Goal: Task Accomplishment & Management: Manage account settings

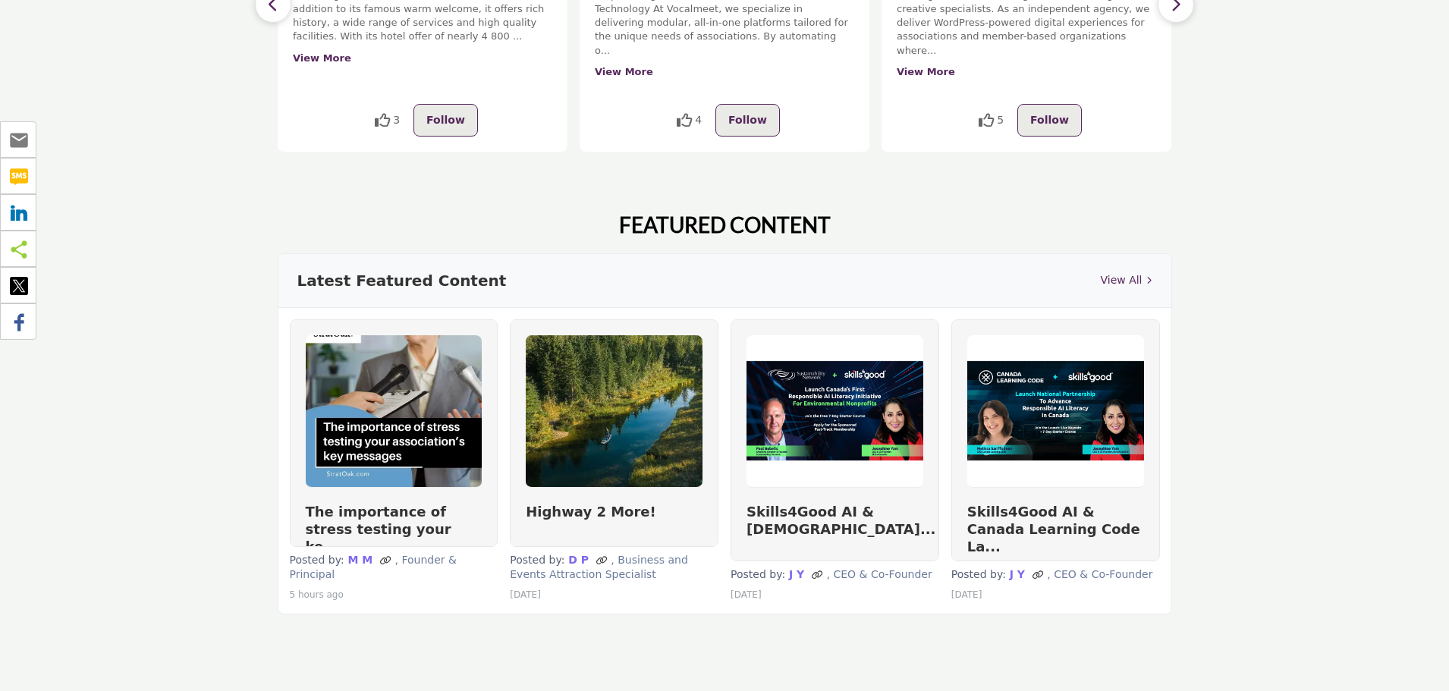
scroll to position [683, 0]
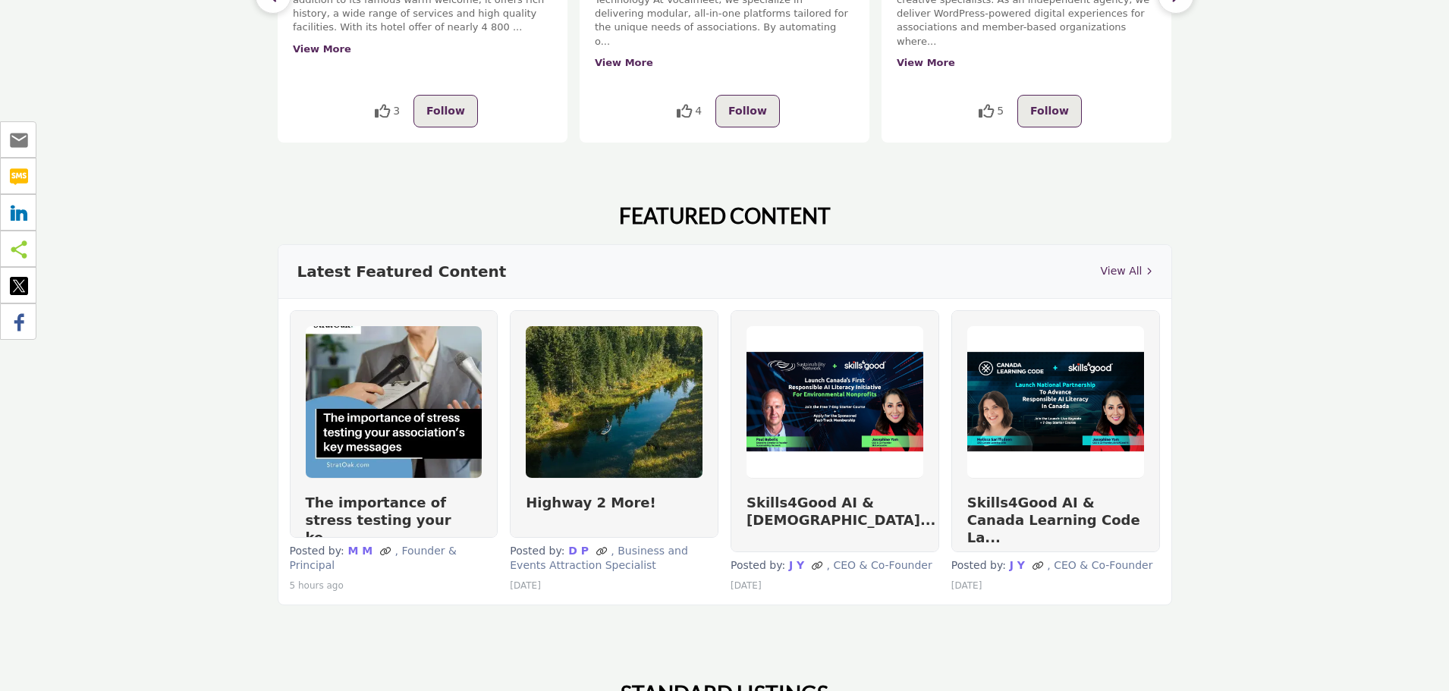
click at [1114, 263] on link "View All" at bounding box center [1126, 271] width 52 height 16
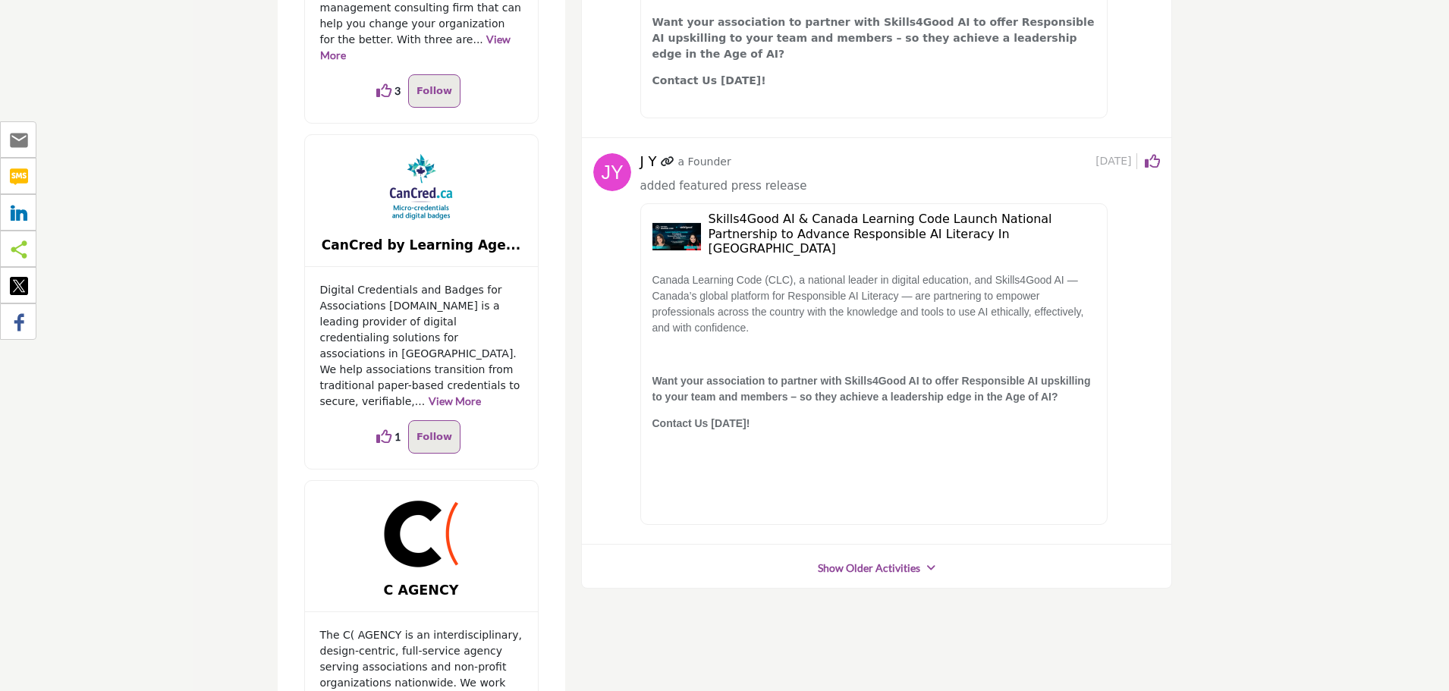
scroll to position [1138, 0]
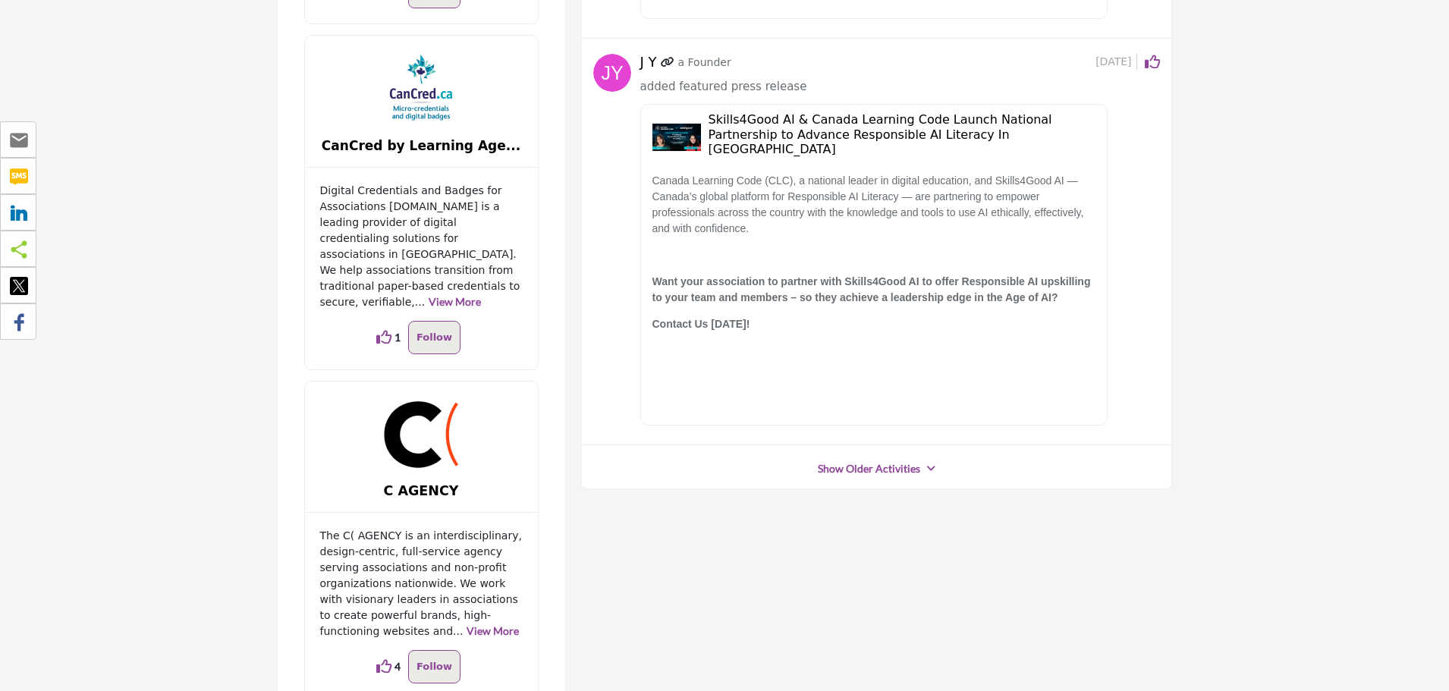
click at [873, 461] on link "Show Older Activities" at bounding box center [869, 468] width 102 height 15
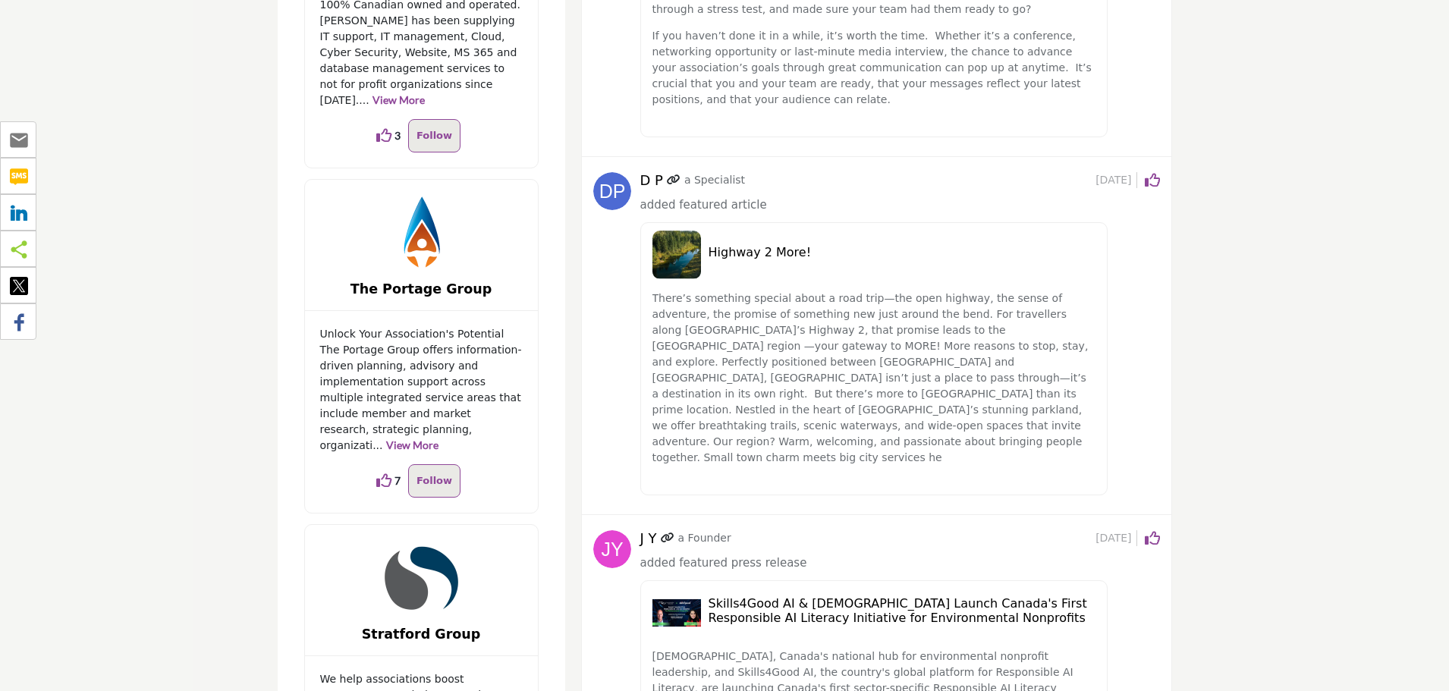
scroll to position [0, 0]
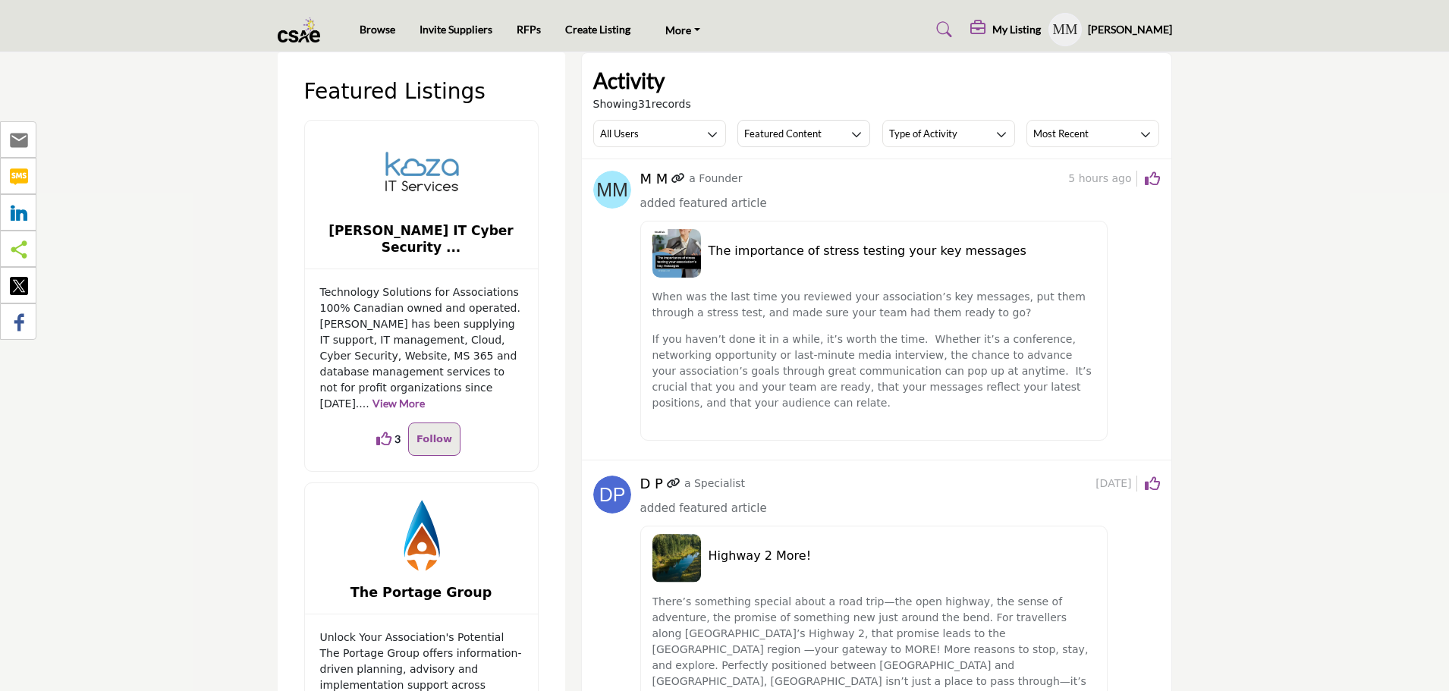
click at [1023, 29] on h5 "My Listing" at bounding box center [1016, 30] width 49 height 14
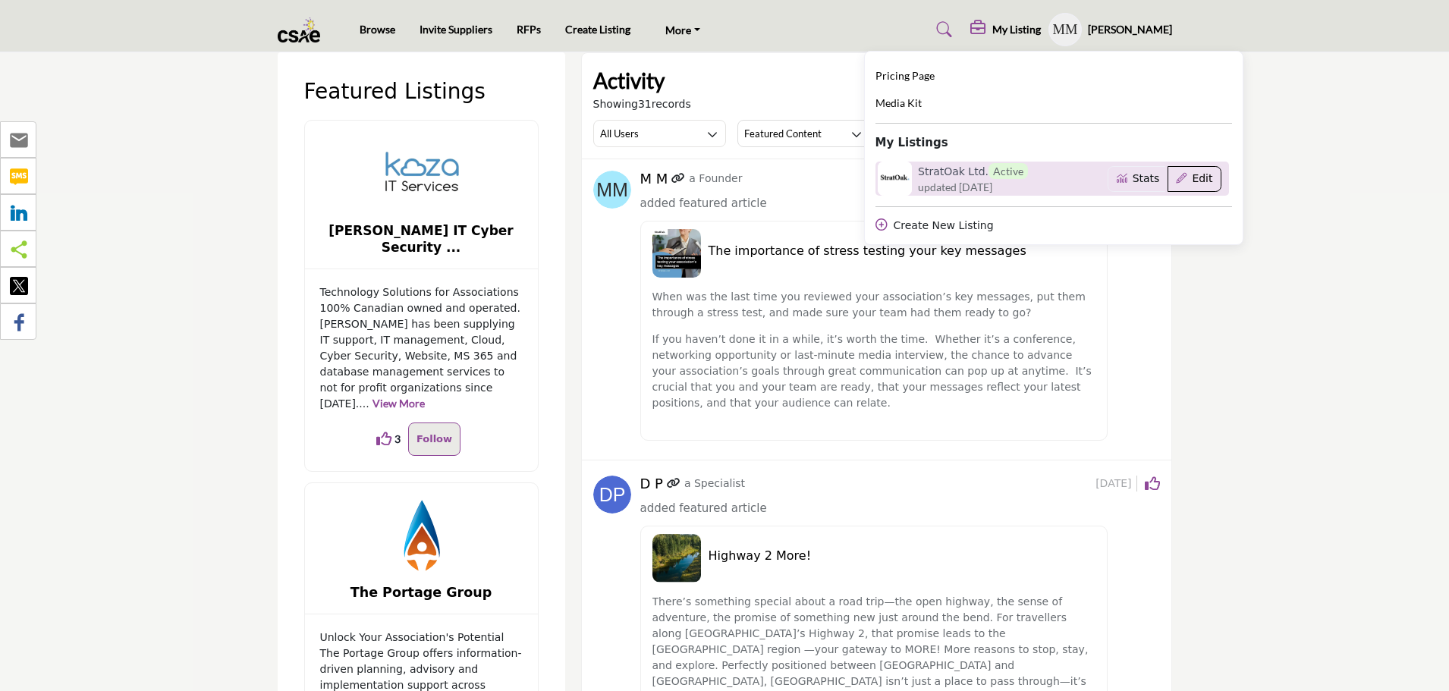
click at [1203, 177] on button "Edit" at bounding box center [1194, 179] width 54 height 26
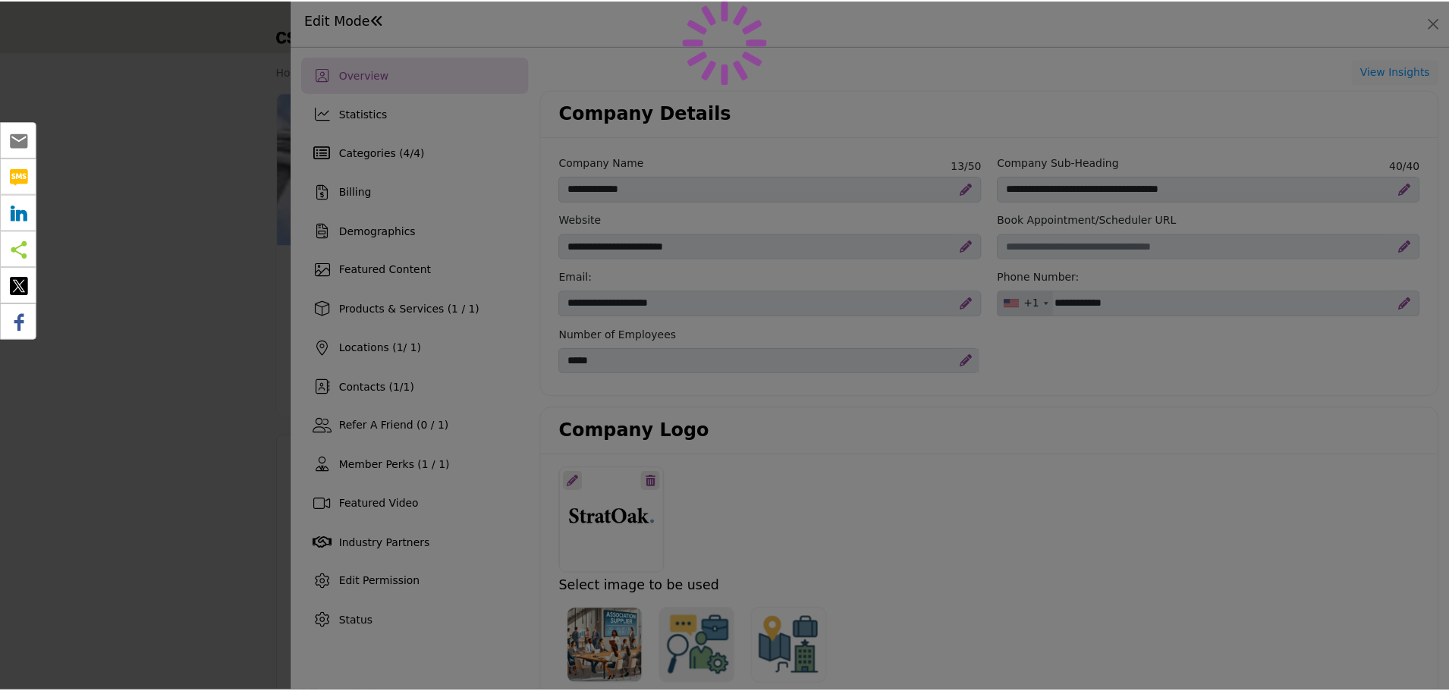
scroll to position [228, 0]
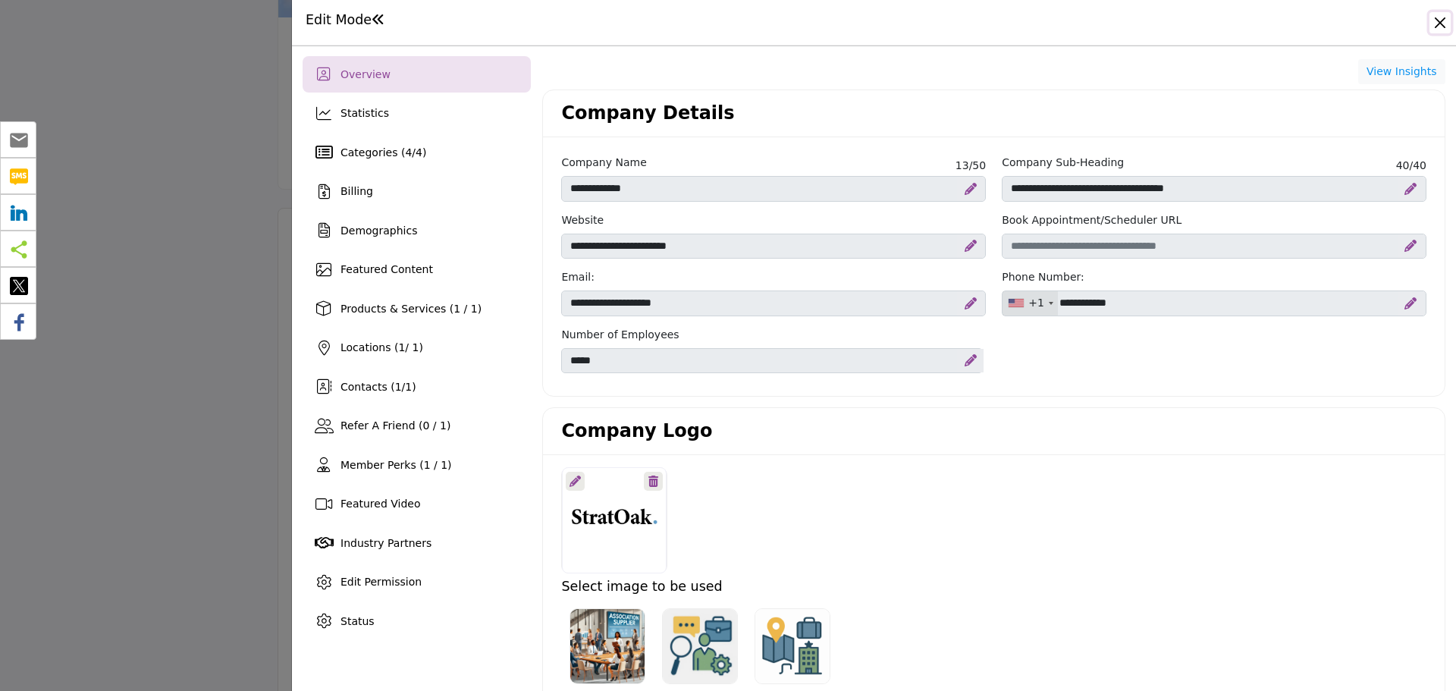
click at [1437, 24] on button "Close" at bounding box center [1440, 22] width 21 height 21
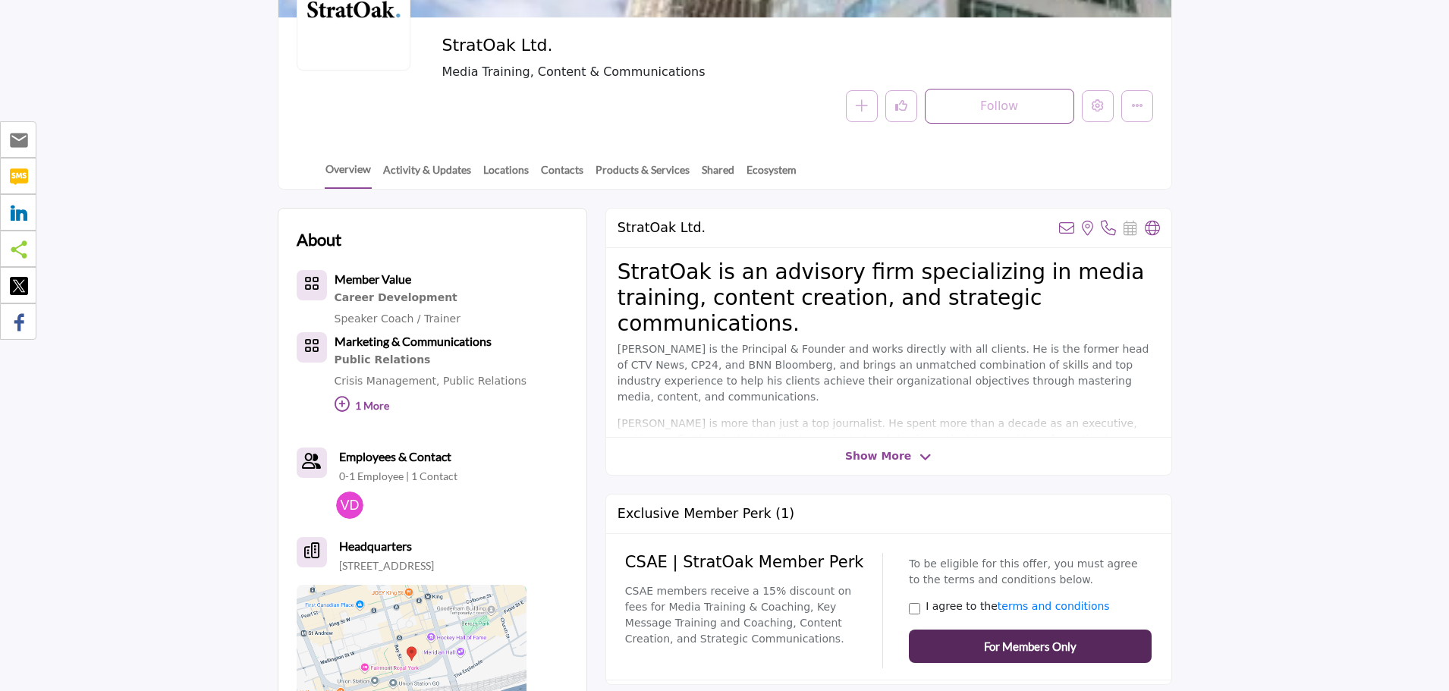
click at [344, 509] on img at bounding box center [349, 505] width 27 height 27
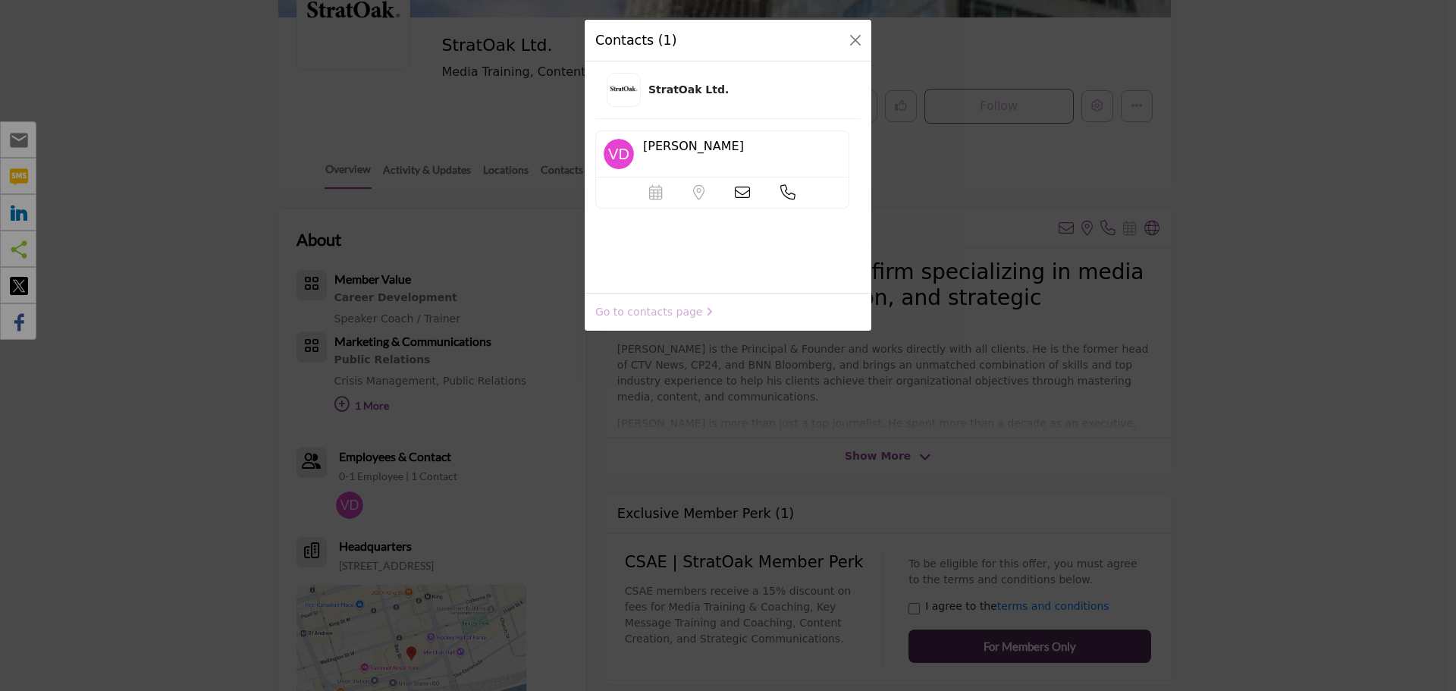
click at [618, 149] on img at bounding box center [619, 154] width 30 height 30
click at [858, 33] on button "Close" at bounding box center [855, 40] width 21 height 21
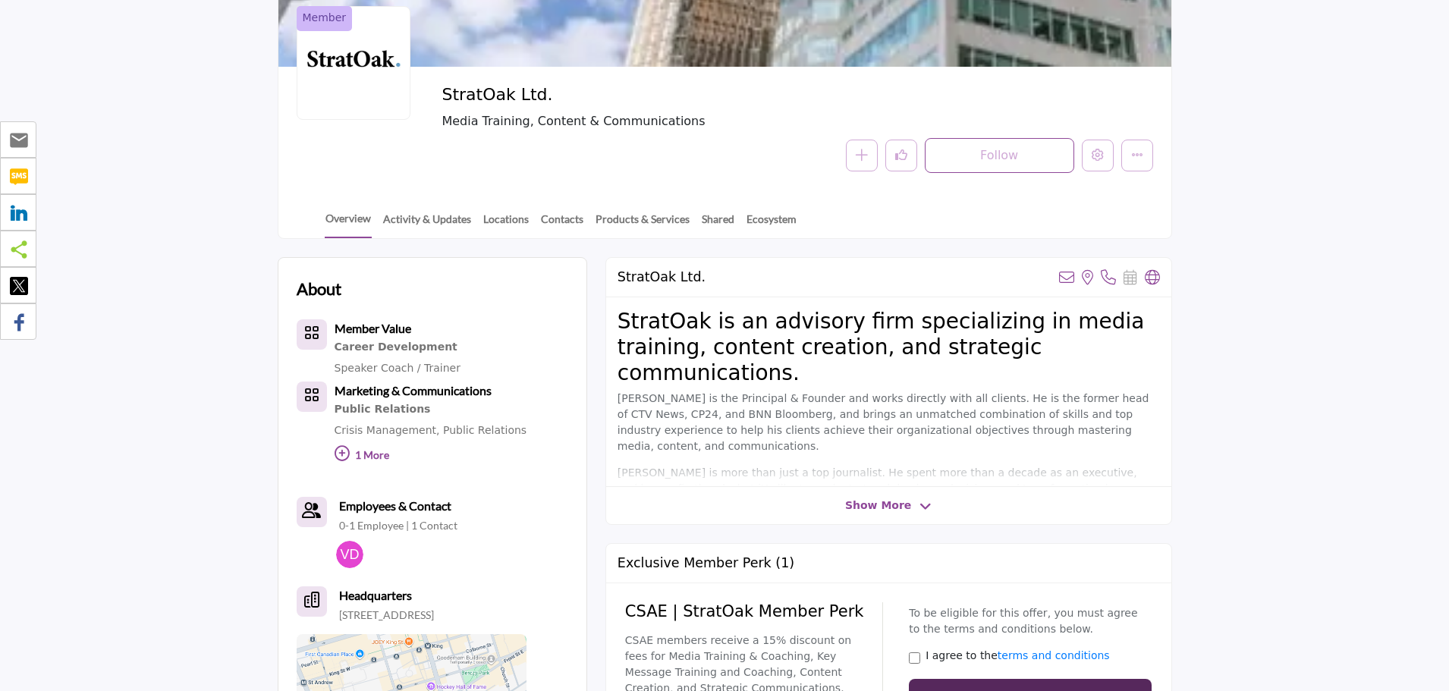
scroll to position [152, 0]
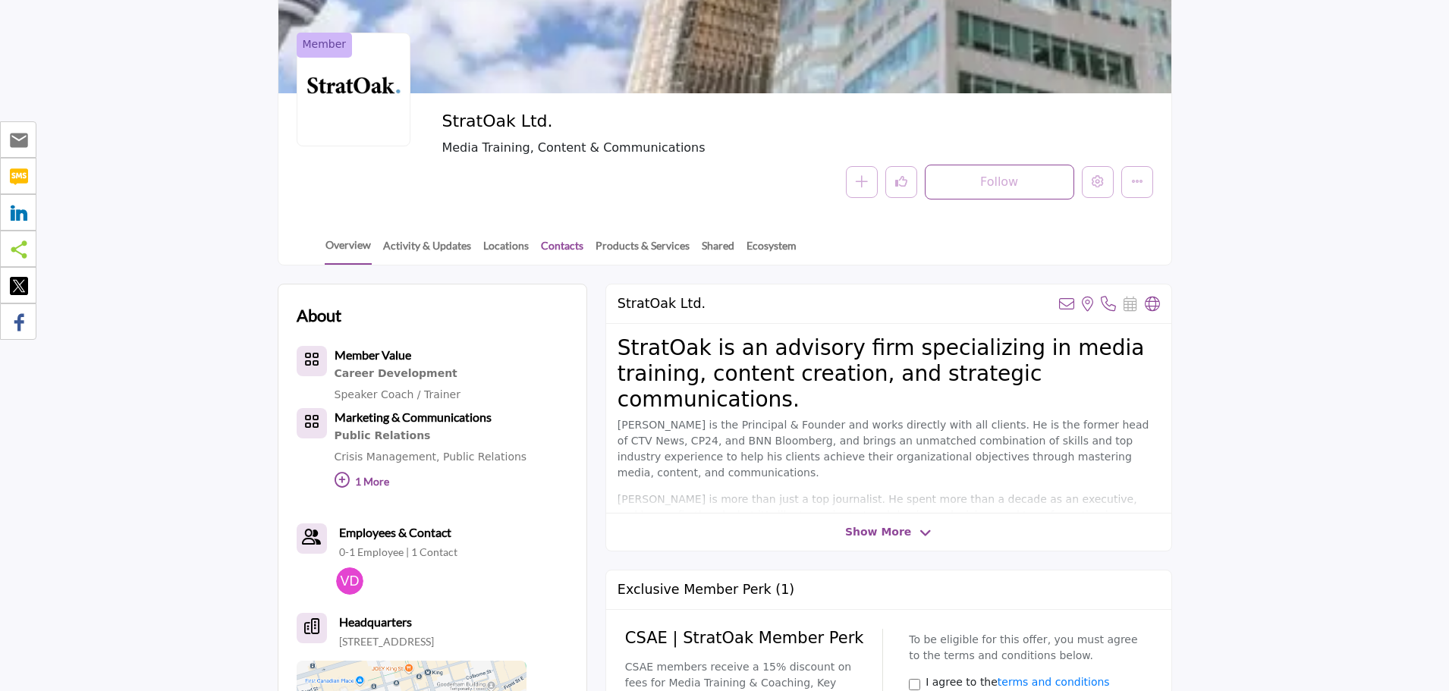
click at [558, 246] on link "Contacts" at bounding box center [562, 250] width 44 height 27
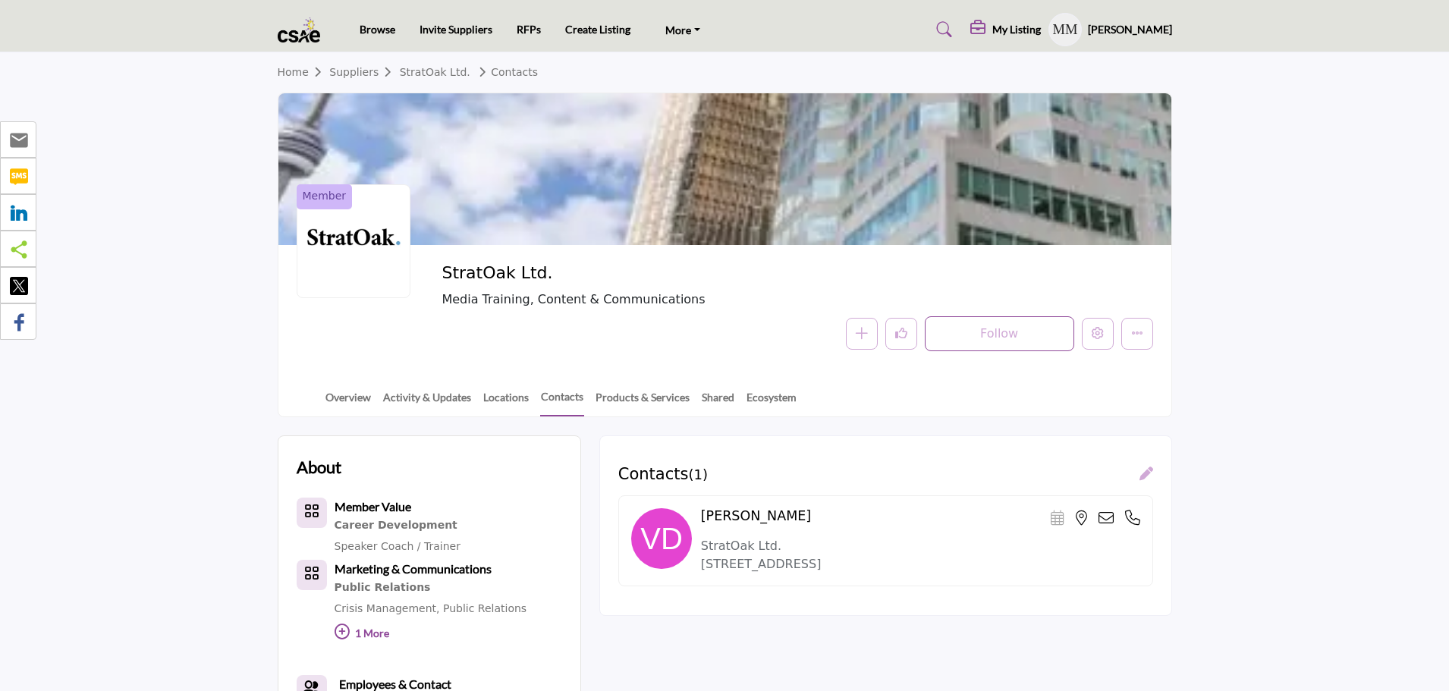
click at [1143, 473] on icon at bounding box center [1146, 473] width 14 height 14
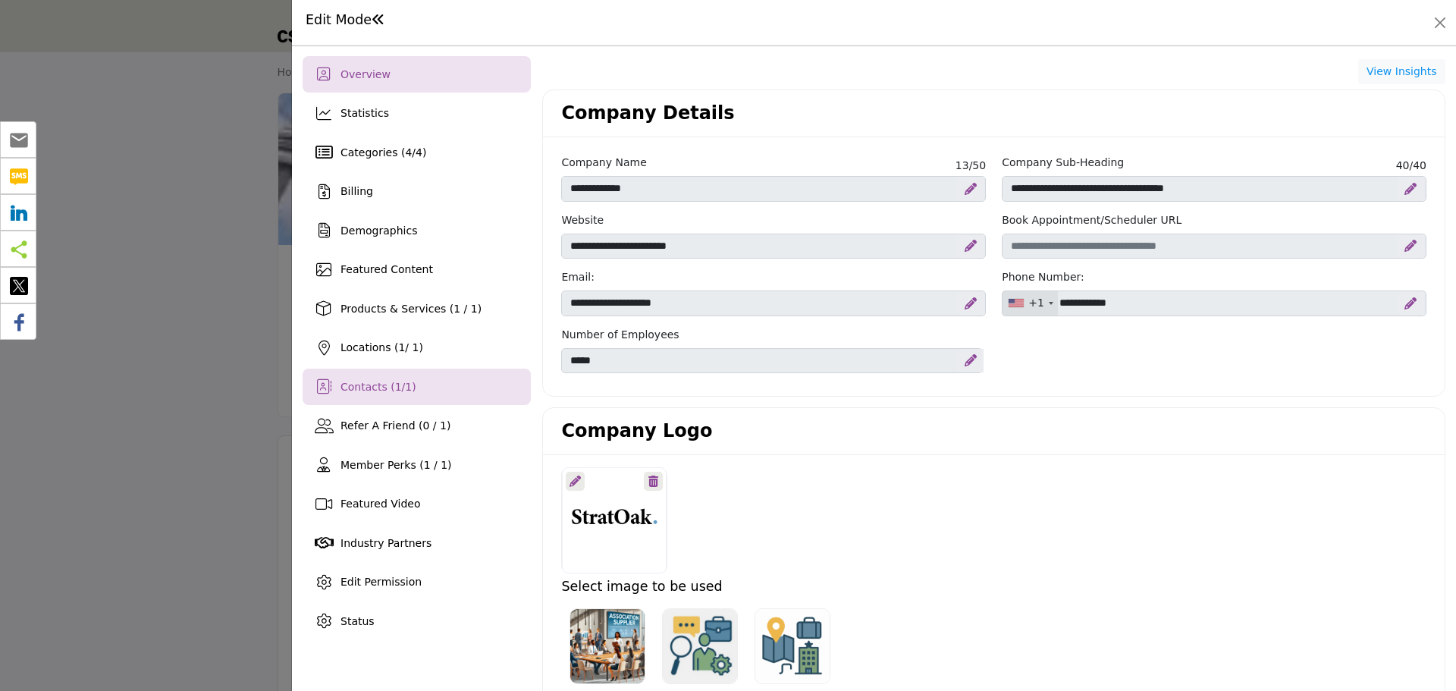
click at [360, 392] on span "Contacts ( 1 / 1 )" at bounding box center [379, 387] width 76 height 12
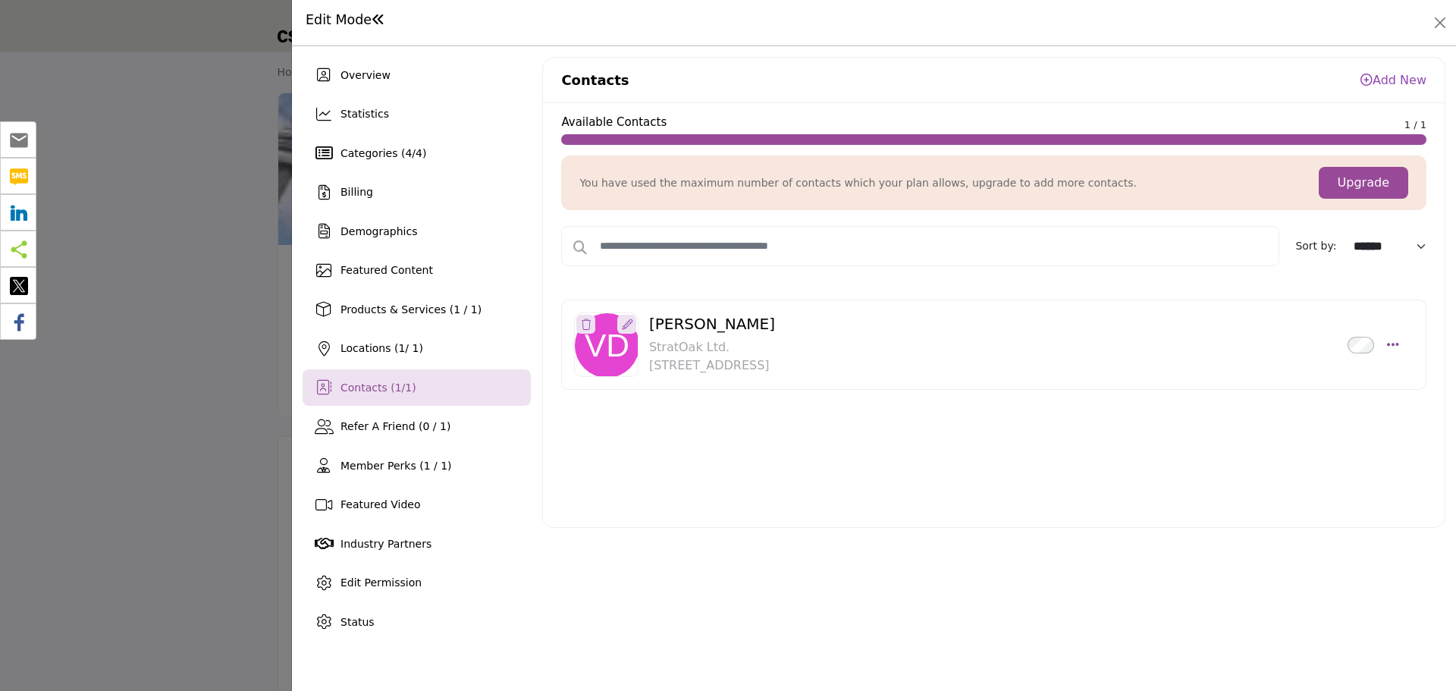
click at [626, 324] on icon at bounding box center [627, 324] width 11 height 11
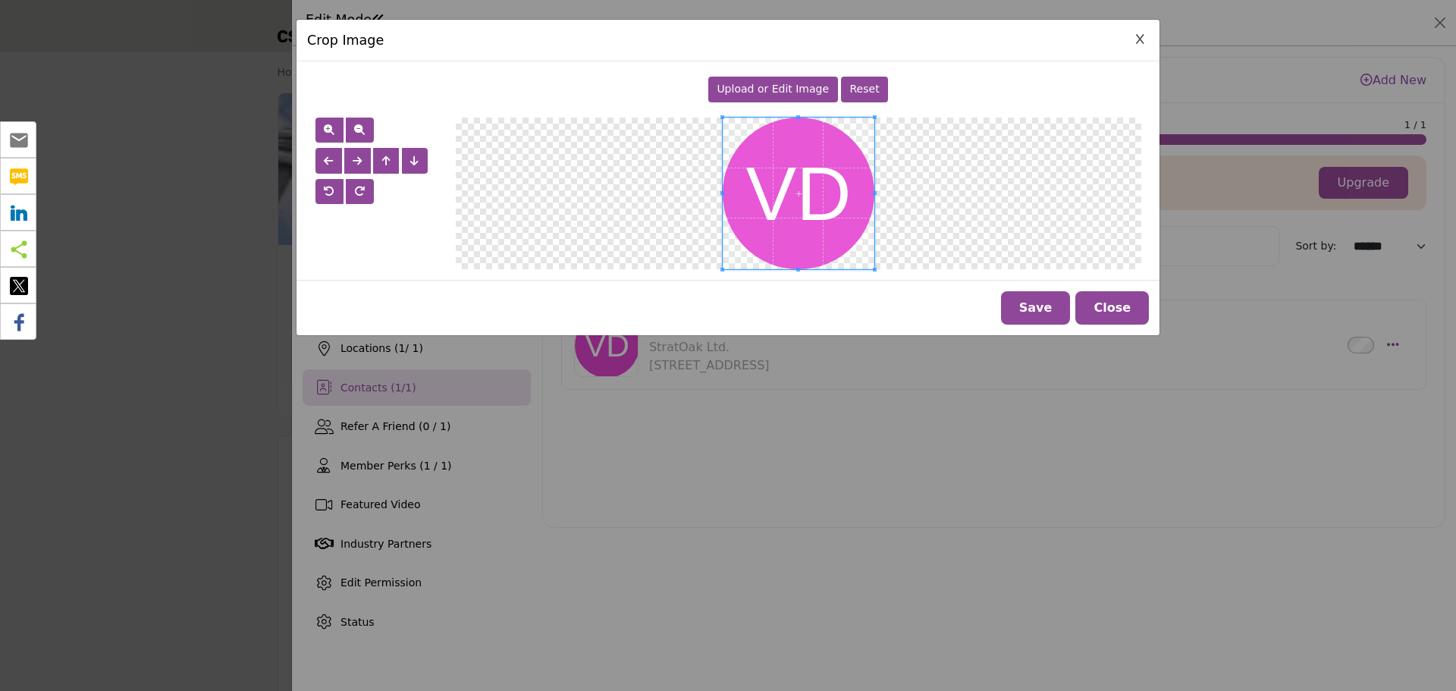
click at [768, 86] on span "Upload or Edit Image" at bounding box center [773, 89] width 112 height 12
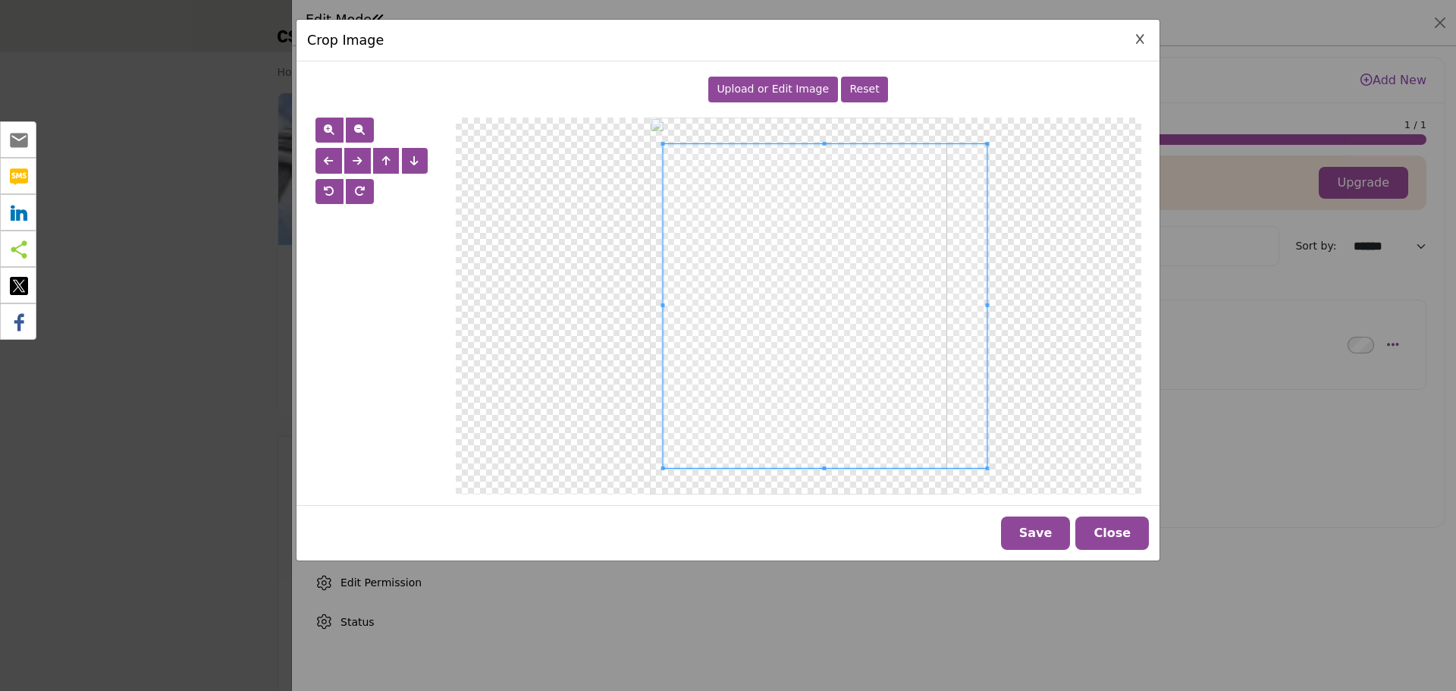
click at [663, 310] on div at bounding box center [825, 306] width 324 height 324
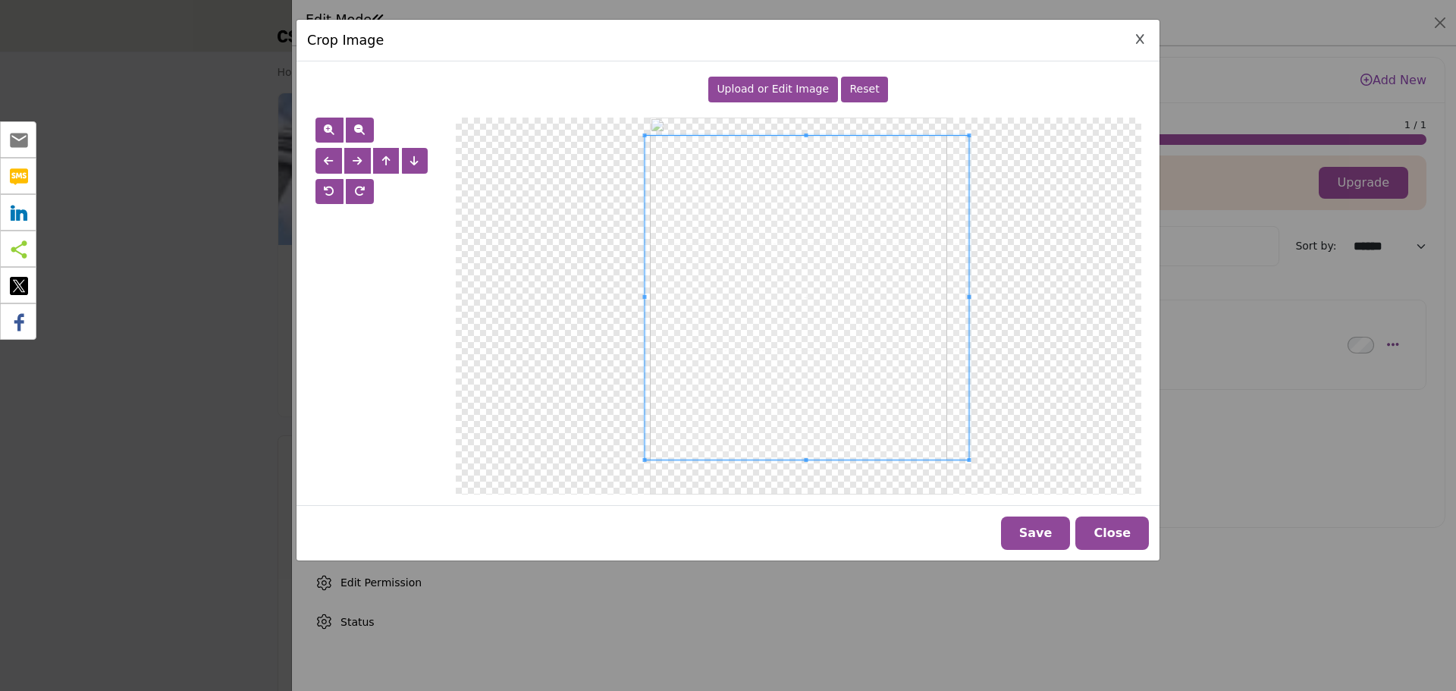
click at [942, 456] on span at bounding box center [807, 298] width 324 height 324
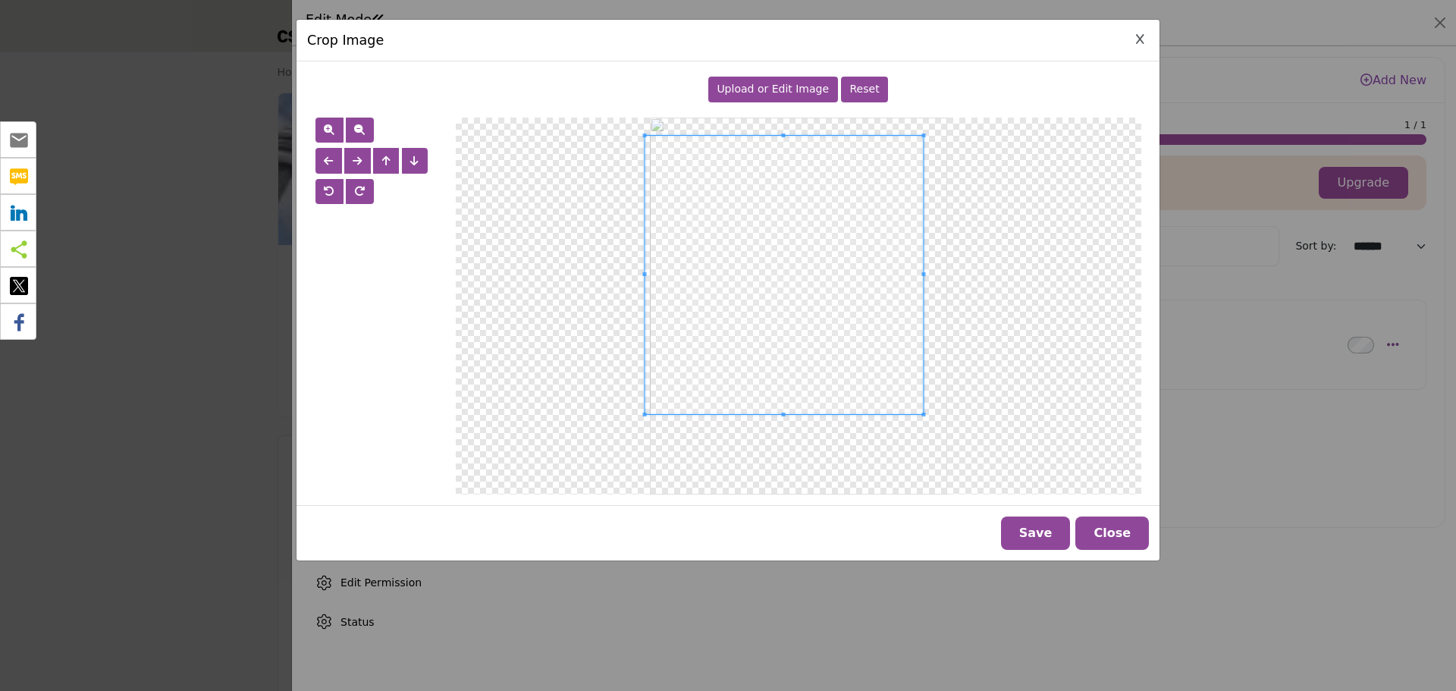
click at [922, 426] on div at bounding box center [799, 306] width 686 height 377
click at [900, 407] on span at bounding box center [789, 272] width 278 height 278
click at [945, 428] on span at bounding box center [947, 430] width 4 height 4
click at [905, 409] on span at bounding box center [798, 276] width 297 height 297
click at [1062, 529] on button "Save" at bounding box center [1036, 533] width 70 height 33
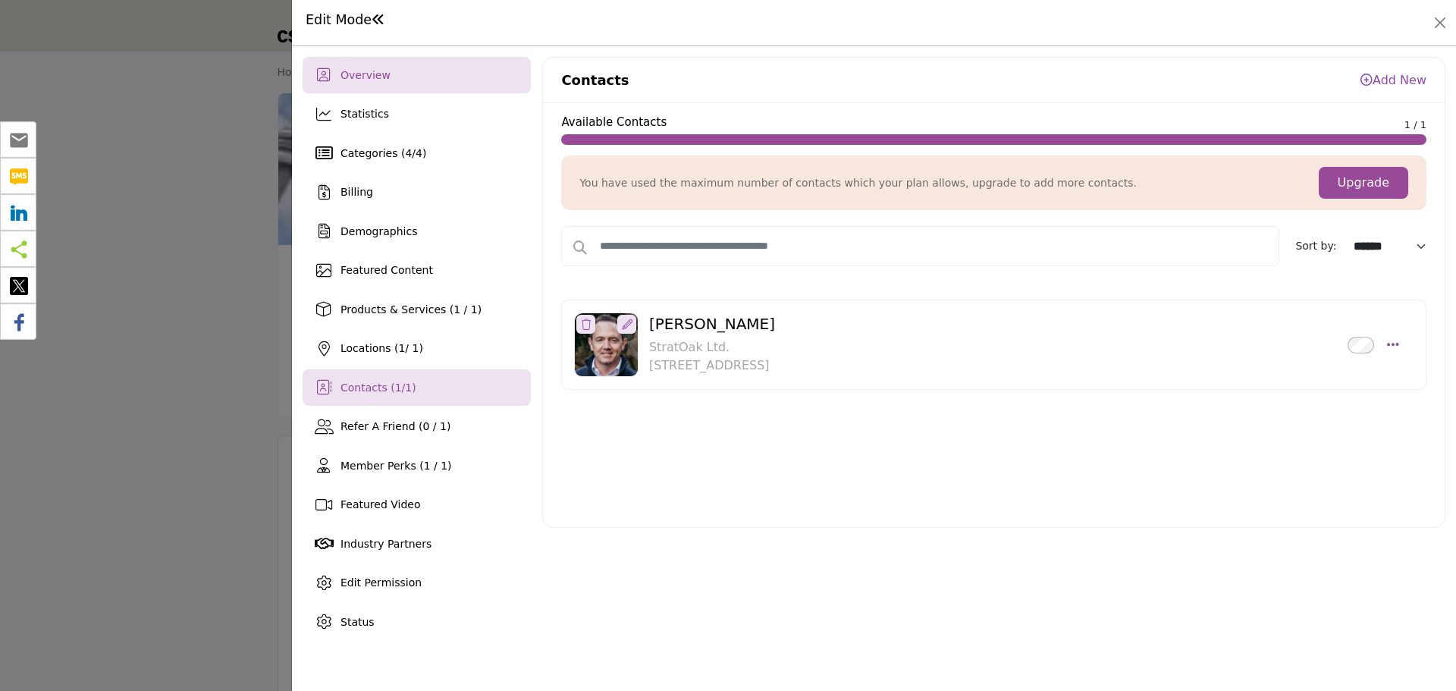
click at [361, 83] on div "Overview" at bounding box center [417, 75] width 228 height 36
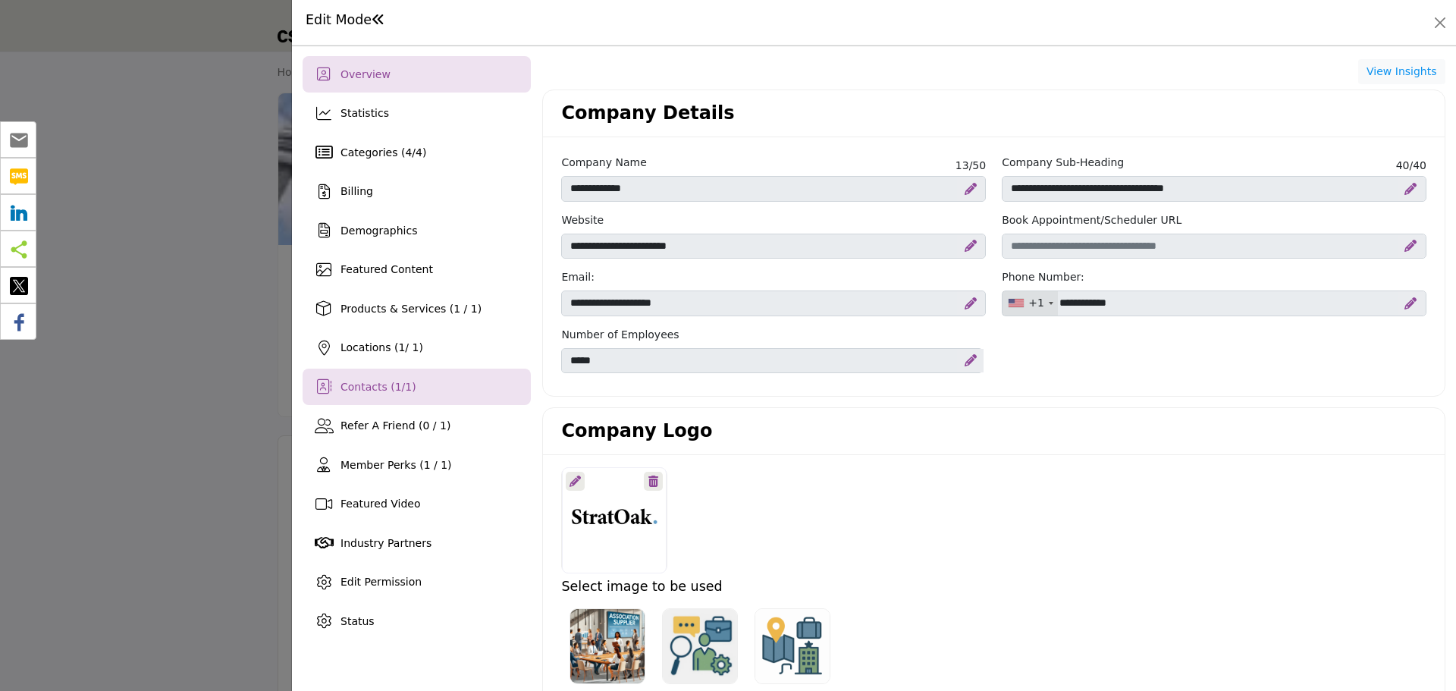
click at [366, 383] on span "Contacts ( 1 / 1 )" at bounding box center [379, 387] width 76 height 12
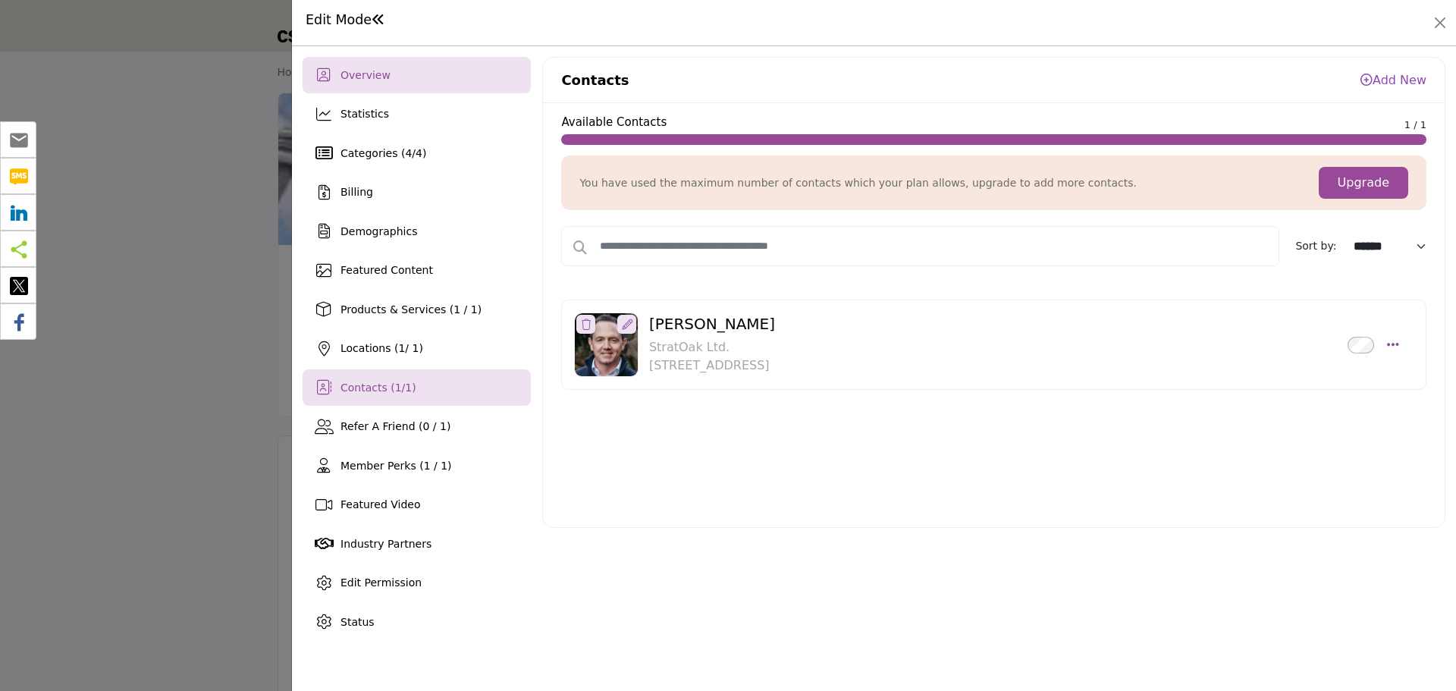
click at [349, 70] on span "Overview" at bounding box center [366, 75] width 50 height 12
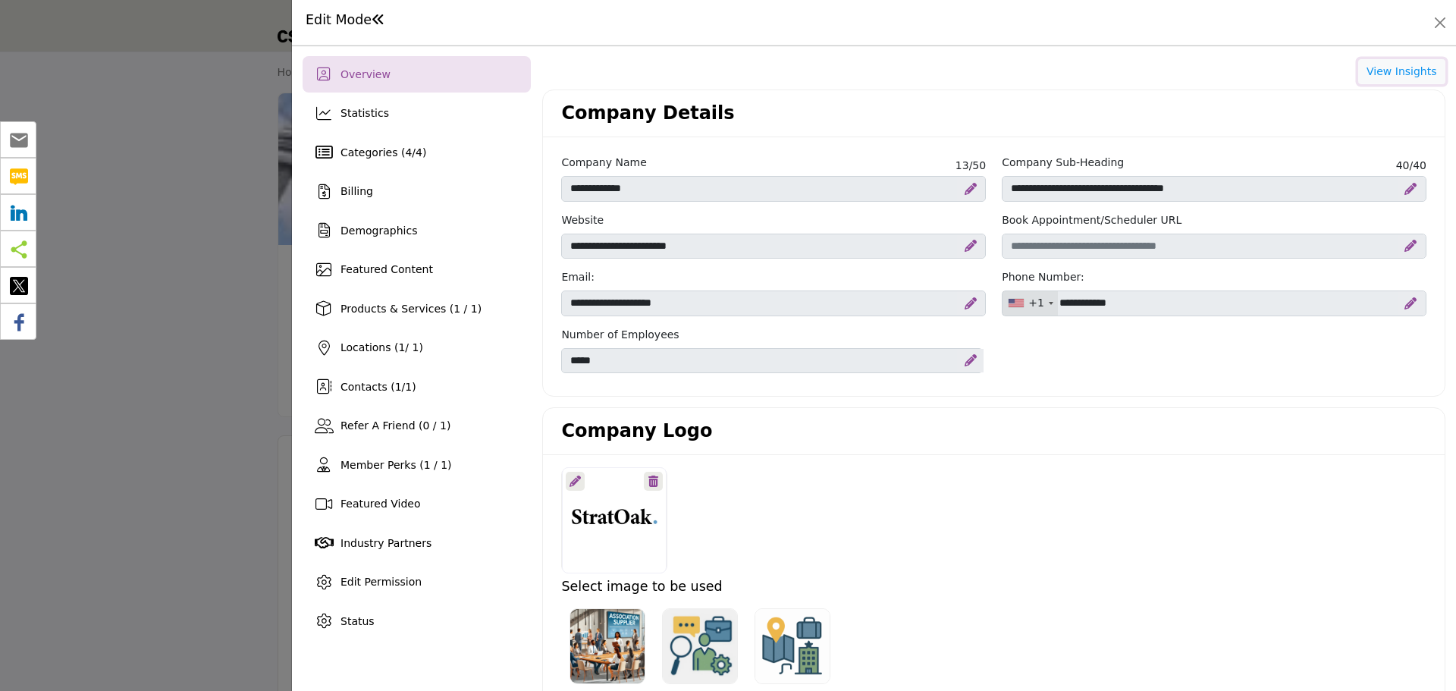
click at [1413, 68] on button "View Insights" at bounding box center [1402, 72] width 87 height 26
click at [1444, 23] on button "Close" at bounding box center [1440, 22] width 21 height 21
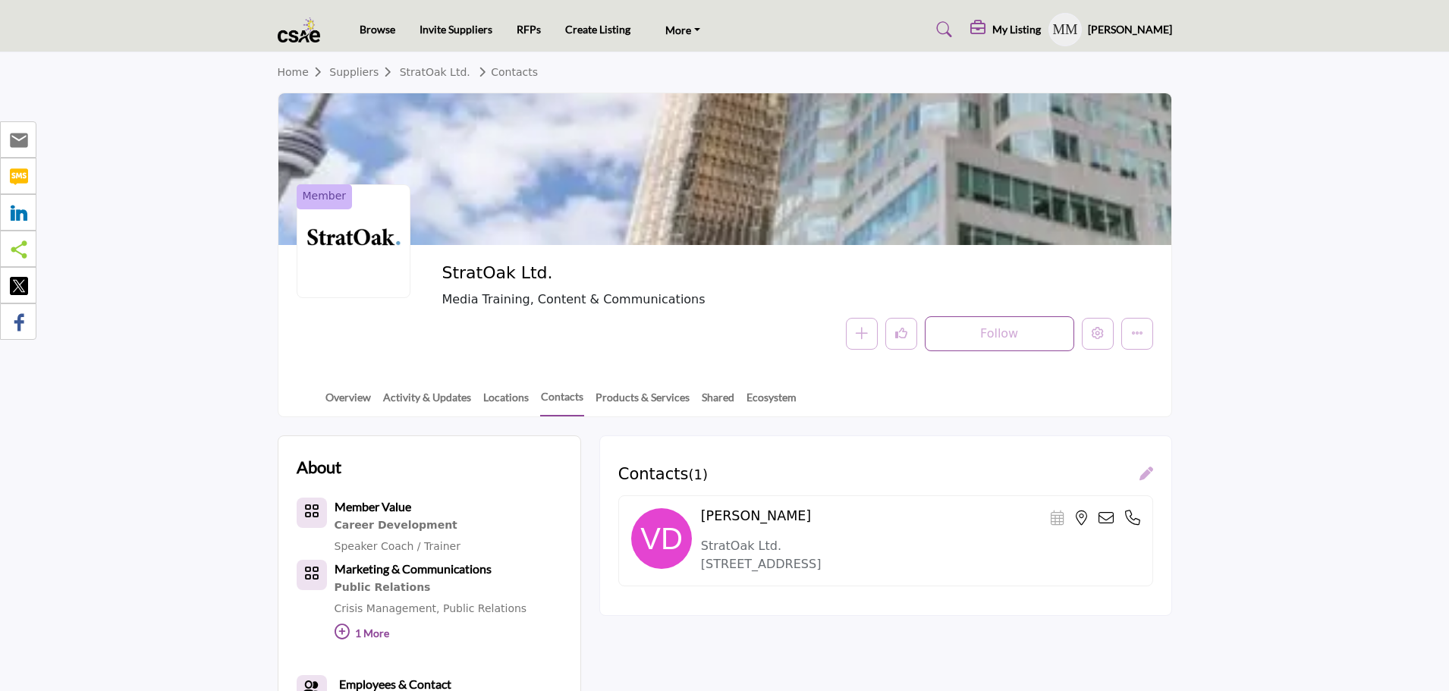
click at [1015, 30] on h5 "My Listing" at bounding box center [1016, 30] width 49 height 14
click at [346, 400] on link "Overview" at bounding box center [348, 402] width 47 height 27
